Goal: Obtain resource: Download file/media

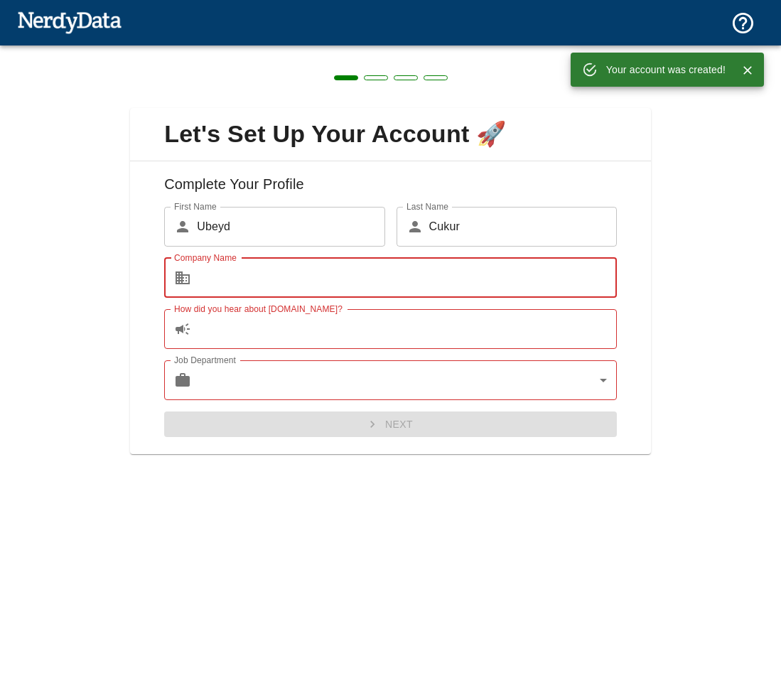
click at [385, 282] on input "Company Name" at bounding box center [407, 278] width 420 height 40
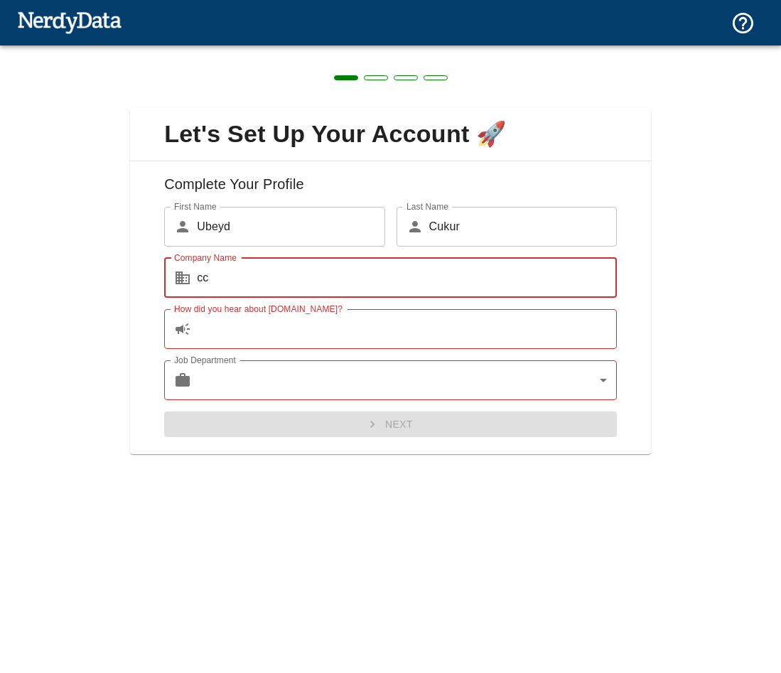
type input "cc"
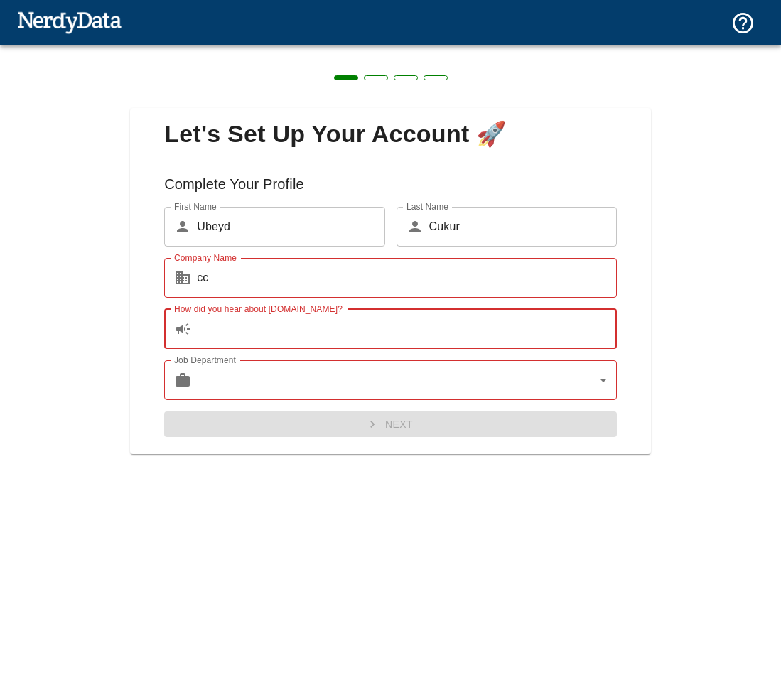
click at [294, 336] on input "How did you hear about [DOMAIN_NAME]?" at bounding box center [407, 329] width 420 height 40
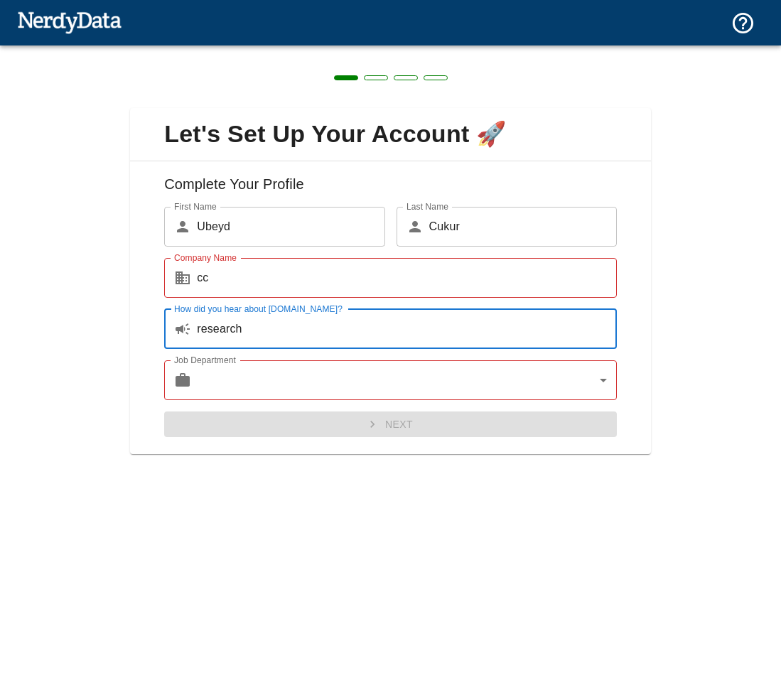
type input "research"
click at [279, 50] on body "Technologies Domains Pricing Products Create a Report Create a list of websites…" at bounding box center [390, 25] width 781 height 50
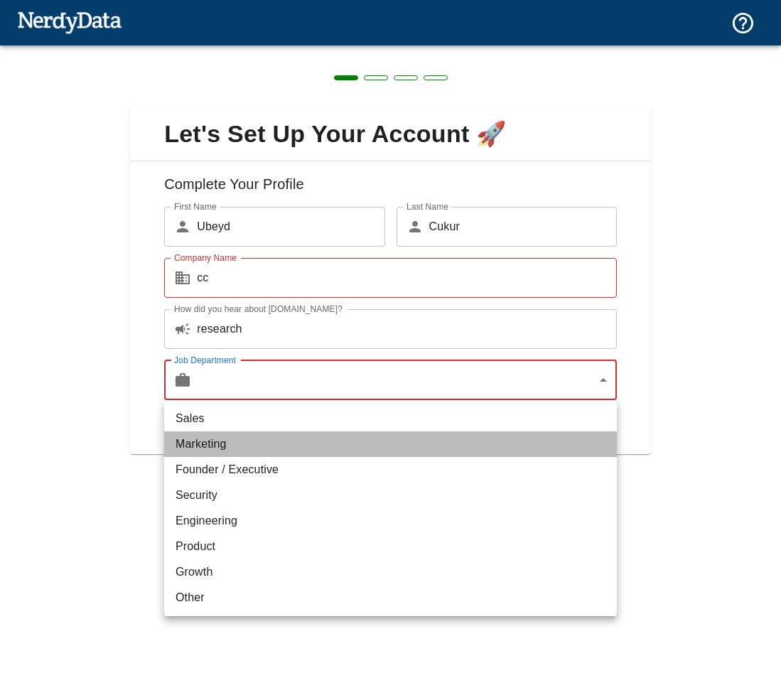
click at [280, 442] on li "Marketing" at bounding box center [390, 445] width 453 height 26
type input "marketing"
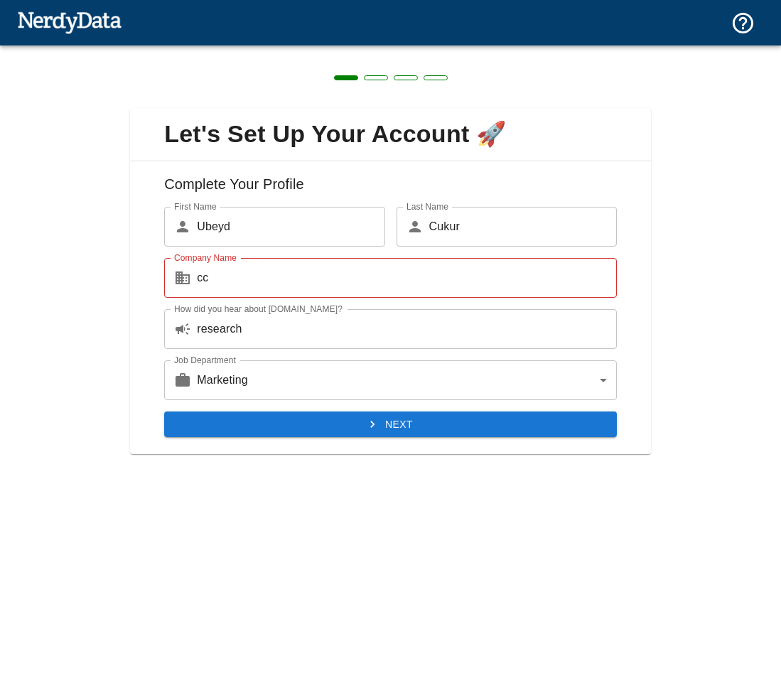
click at [301, 439] on div "Complete Your Profile First Name ​ [PERSON_NAME] First Name Last Name ​ [PERSON…" at bounding box center [390, 308] width 521 height 294
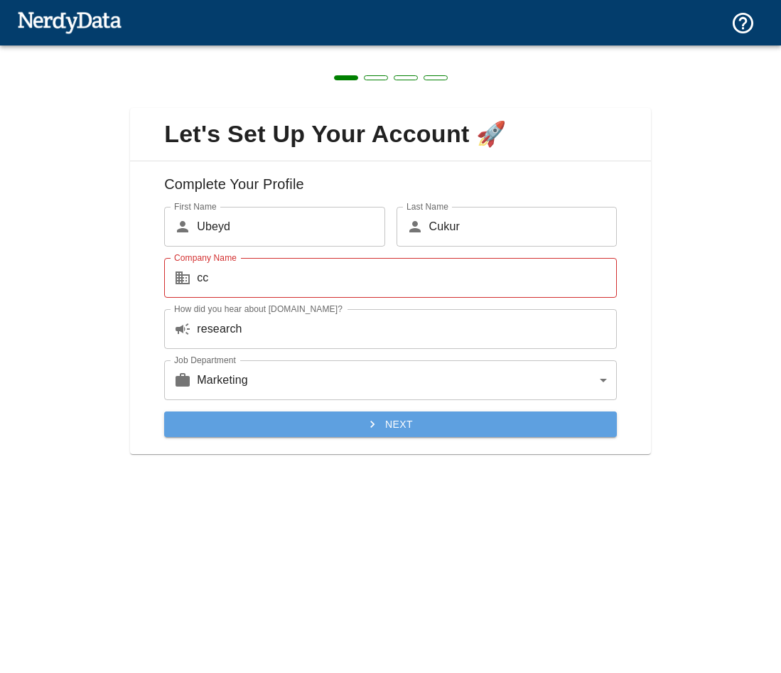
click at [314, 432] on button "Next" at bounding box center [390, 425] width 453 height 26
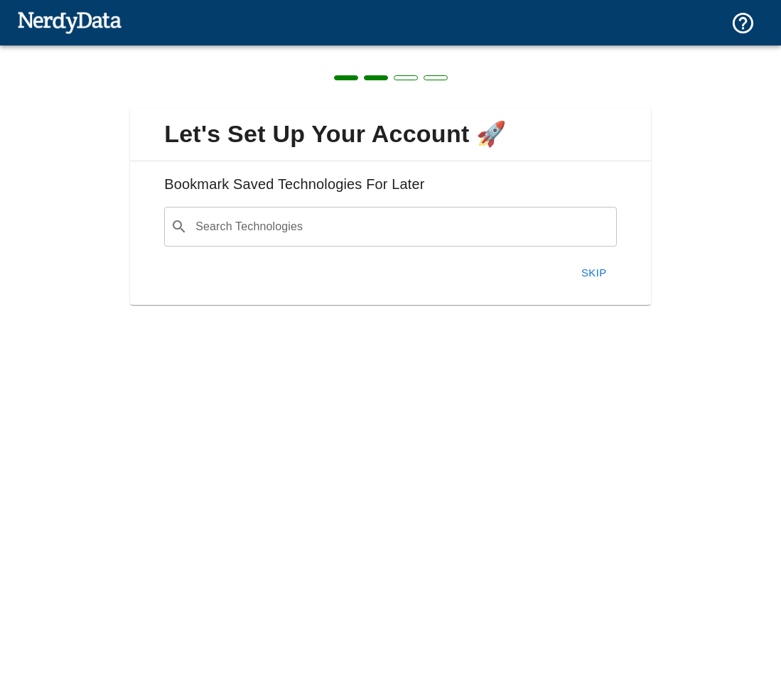
click at [433, 219] on input "Search Technologies" at bounding box center [401, 226] width 417 height 27
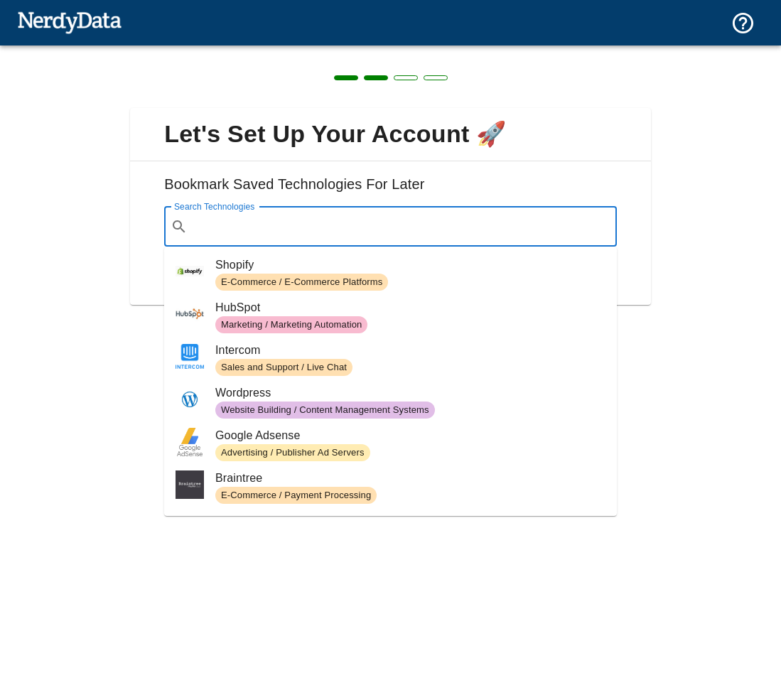
click at [599, 176] on h6 "Bookmark Saved Technologies For Later" at bounding box center [390, 190] width 498 height 34
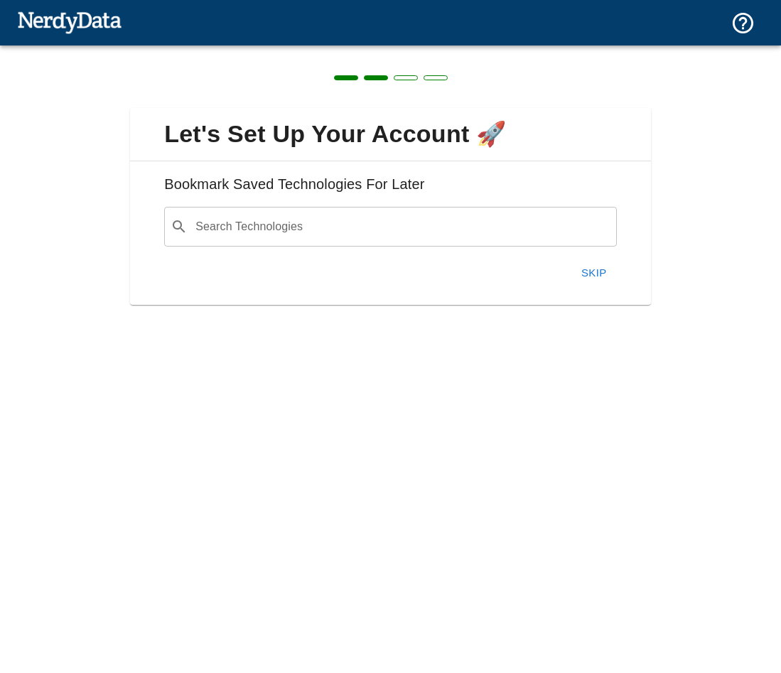
click at [596, 276] on button "Skip" at bounding box center [594, 273] width 45 height 30
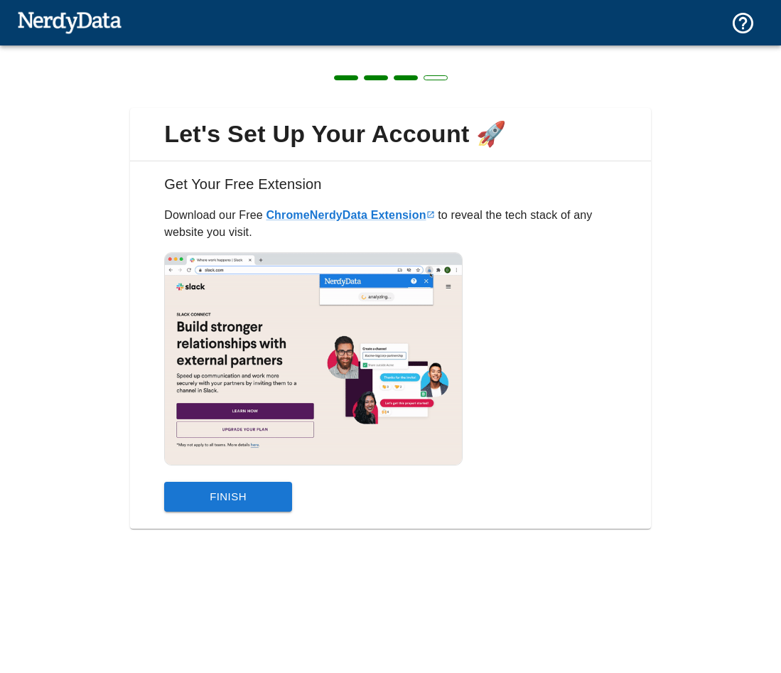
click at [267, 494] on button "Finish" at bounding box center [228, 497] width 128 height 30
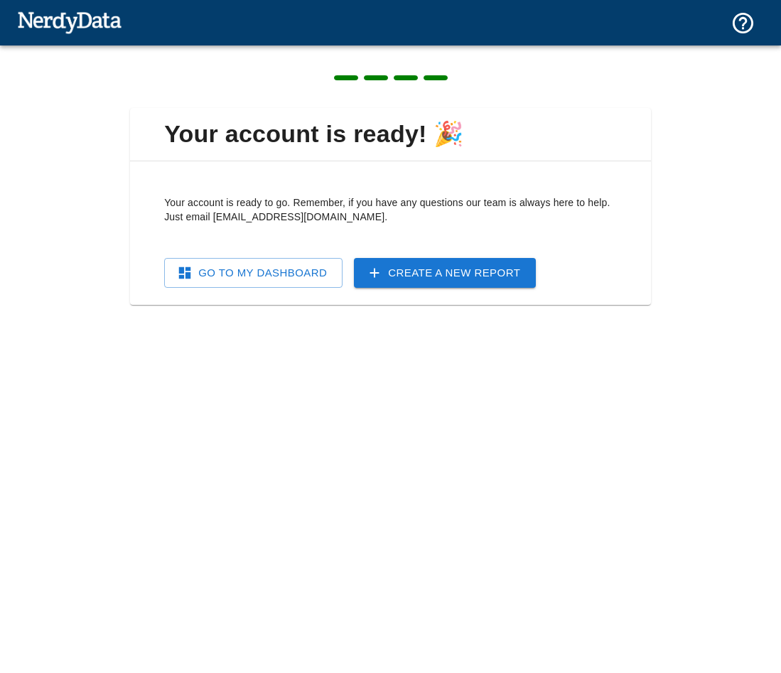
click at [291, 277] on link "Go To My Dashboard" at bounding box center [253, 273] width 178 height 30
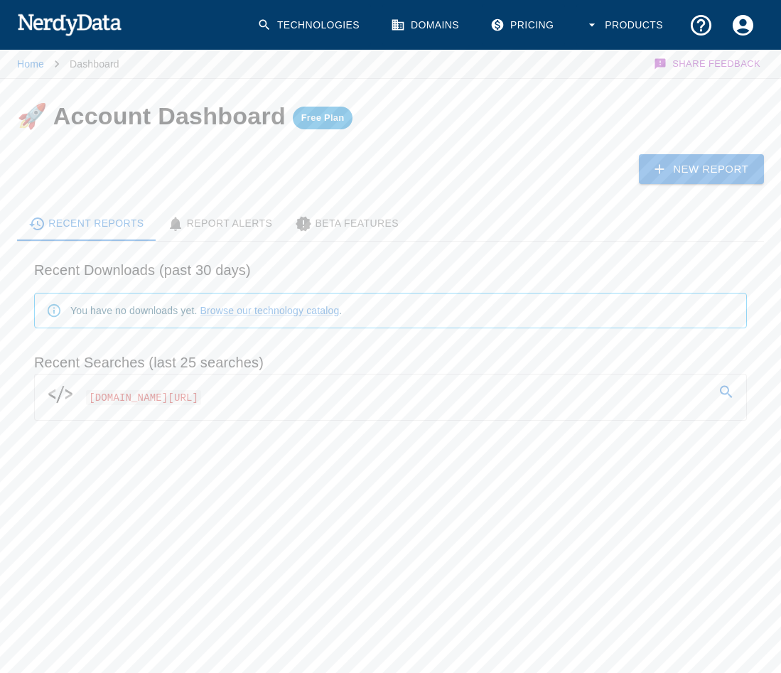
click at [195, 399] on span "[DOMAIN_NAME][URL]" at bounding box center [143, 397] width 115 height 15
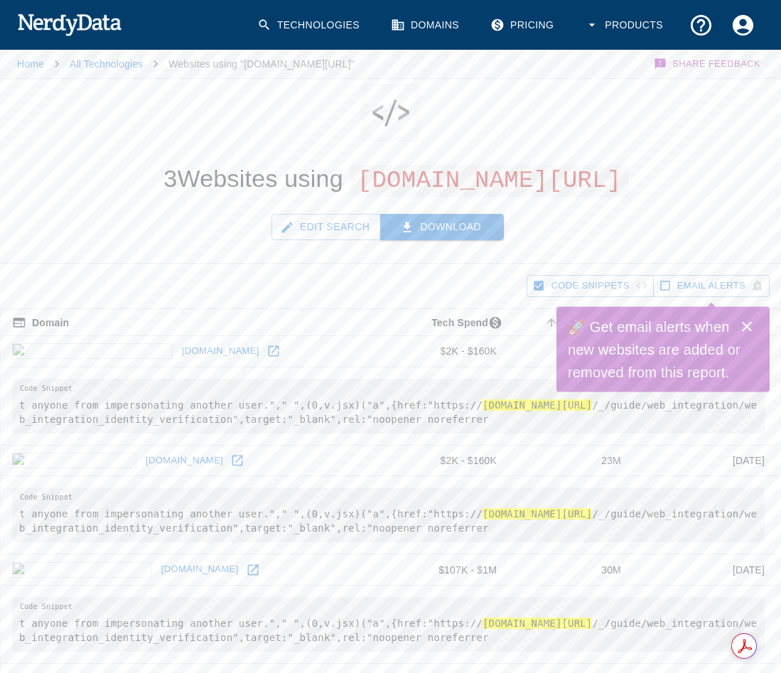
click at [434, 220] on button "Download" at bounding box center [442, 227] width 124 height 26
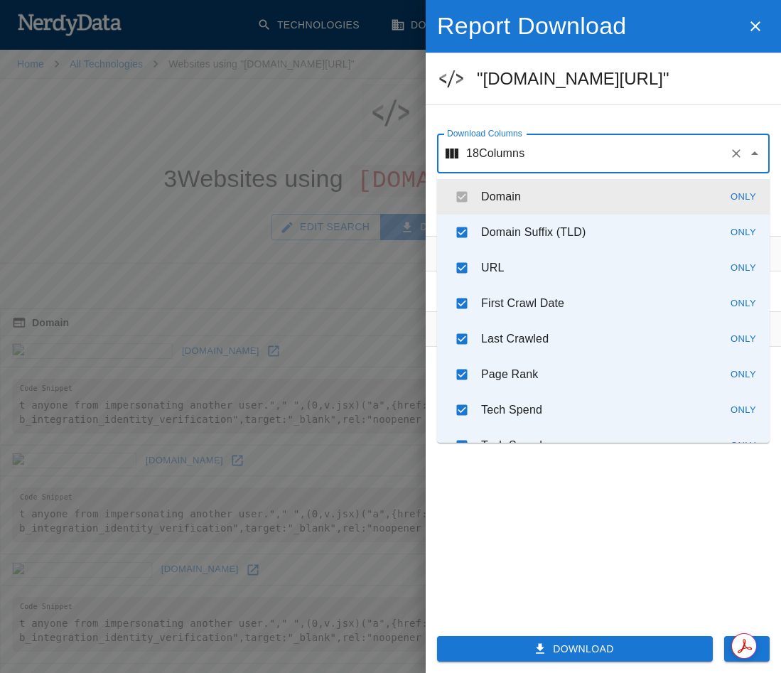
click at [618, 160] on input "Download Columns" at bounding box center [624, 153] width 199 height 27
click at [666, 100] on ul ""[DOMAIN_NAME][URL]"" at bounding box center [603, 78] width 355 height 51
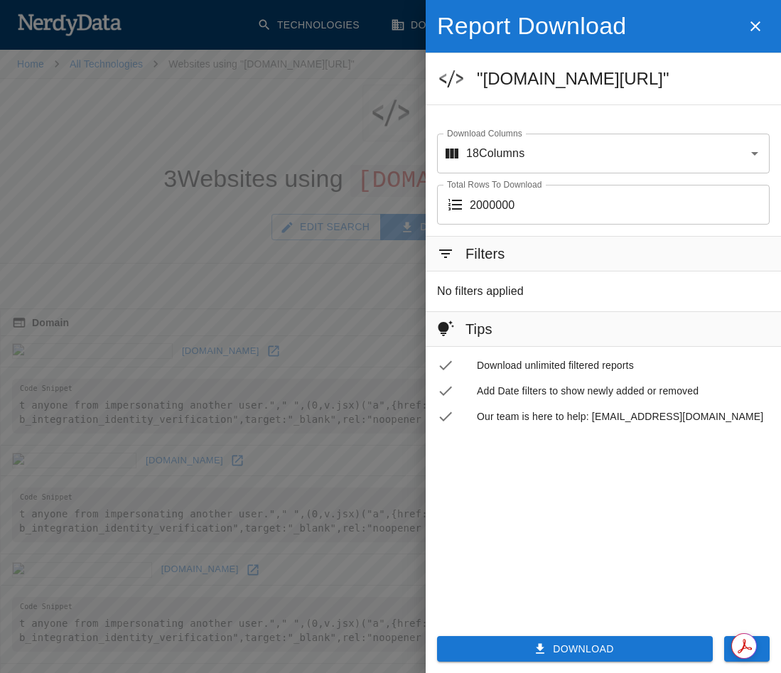
click at [626, 644] on button "Download" at bounding box center [575, 649] width 276 height 26
